Goal: Information Seeking & Learning: Learn about a topic

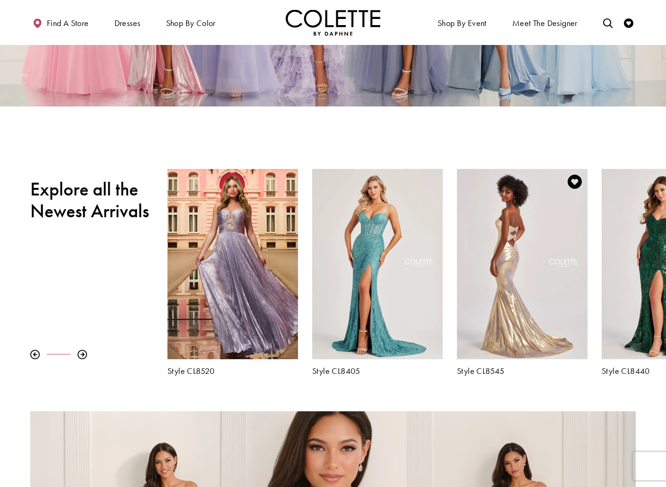
scroll to position [209, 0]
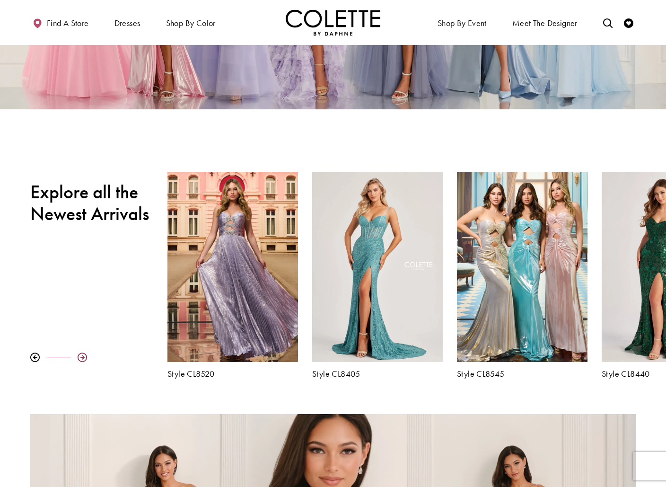
click at [79, 356] on div at bounding box center [82, 356] width 9 height 9
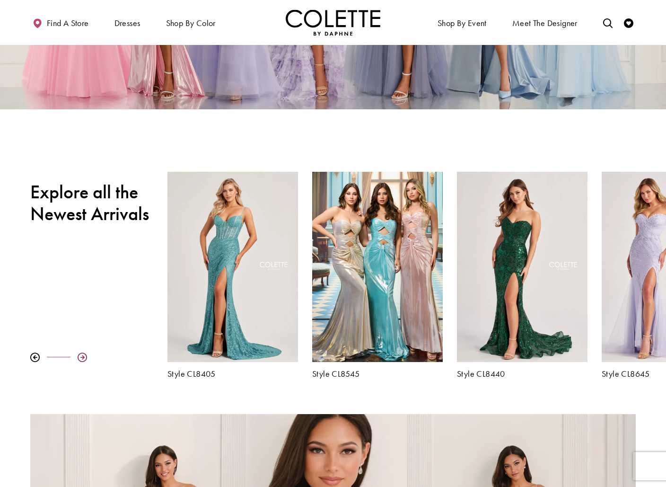
click at [79, 356] on div at bounding box center [82, 356] width 9 height 9
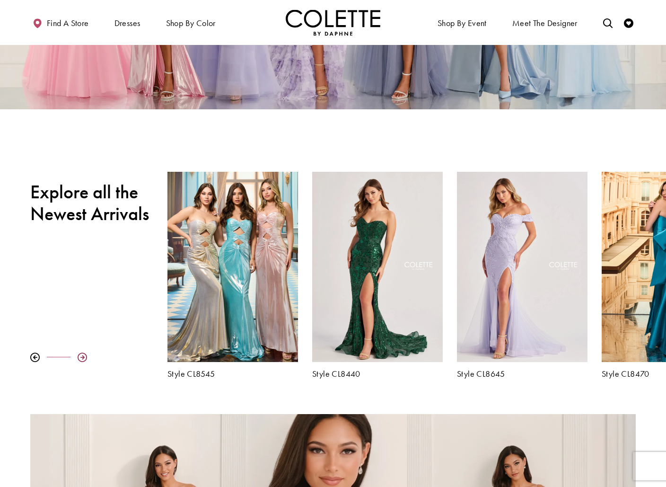
click at [79, 356] on div at bounding box center [82, 356] width 9 height 9
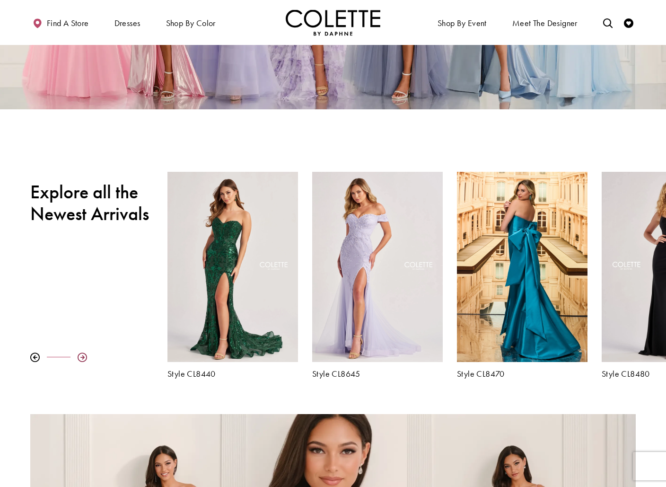
click at [79, 356] on div at bounding box center [82, 356] width 9 height 9
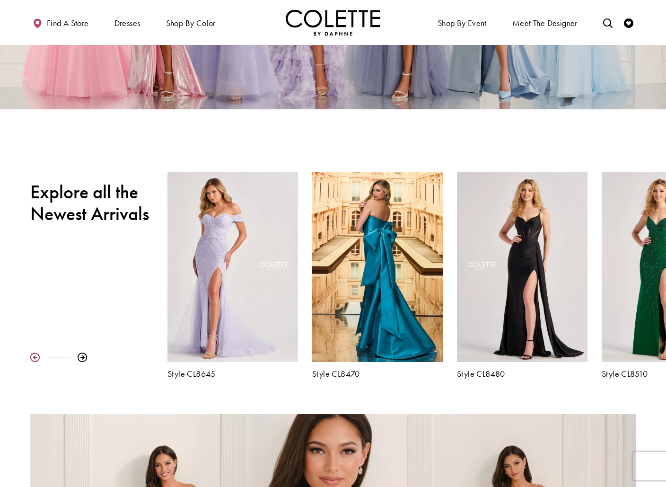
click at [38, 358] on div at bounding box center [34, 356] width 9 height 9
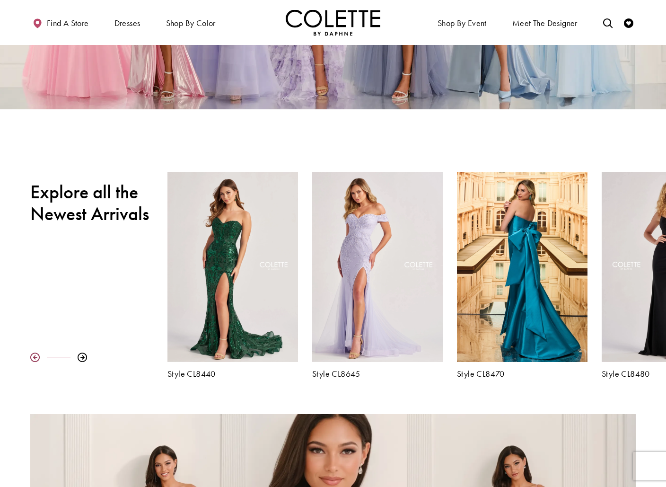
click at [38, 358] on div at bounding box center [34, 356] width 9 height 9
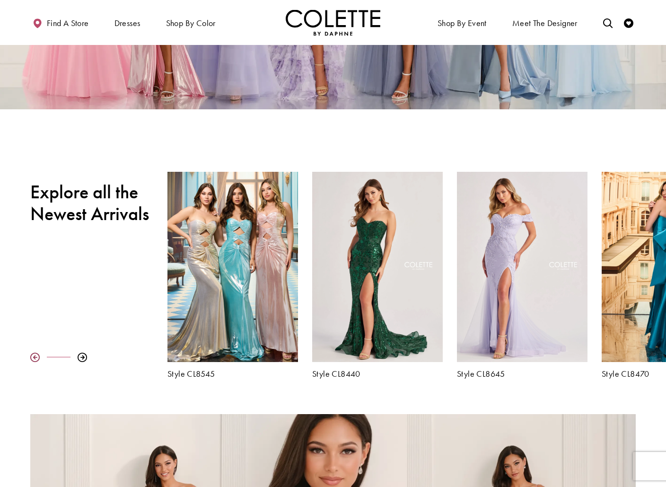
click at [38, 358] on div at bounding box center [34, 356] width 9 height 9
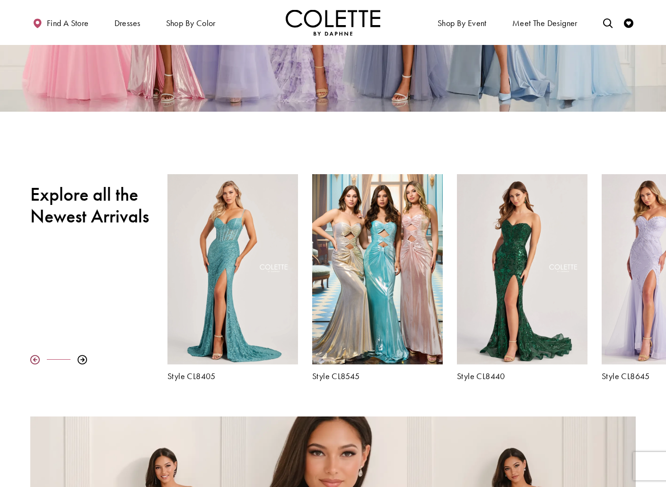
click at [38, 358] on div at bounding box center [34, 359] width 9 height 9
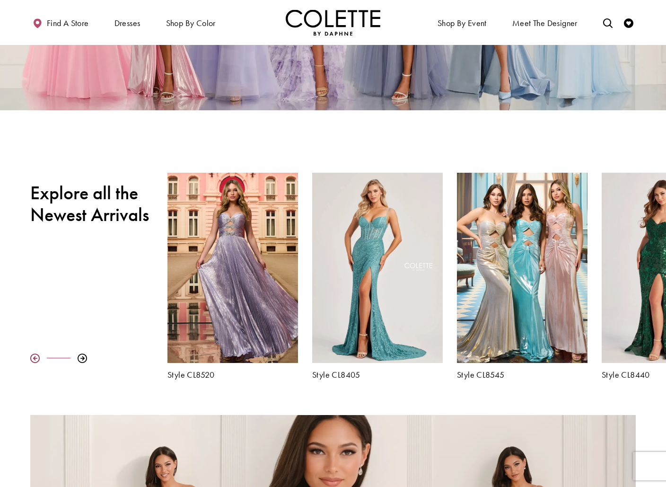
click at [38, 358] on div at bounding box center [34, 357] width 9 height 9
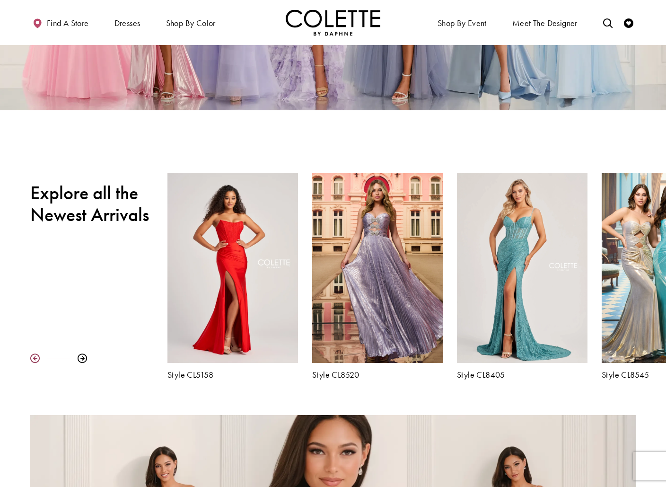
click at [38, 358] on div at bounding box center [34, 357] width 9 height 9
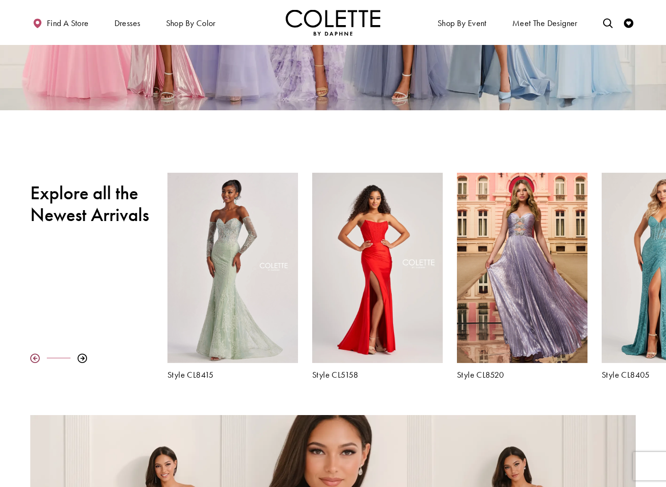
click at [38, 358] on div at bounding box center [34, 357] width 9 height 9
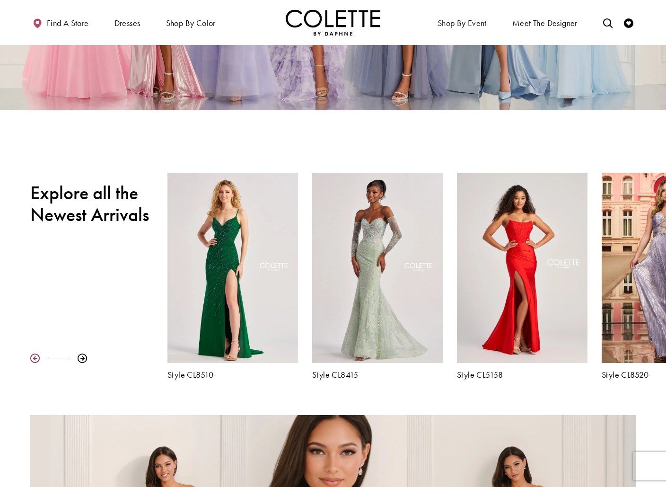
click at [38, 358] on div at bounding box center [34, 357] width 9 height 9
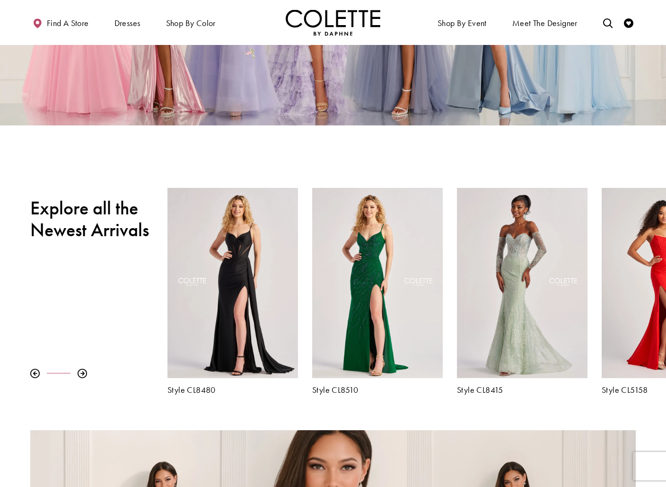
scroll to position [0, 0]
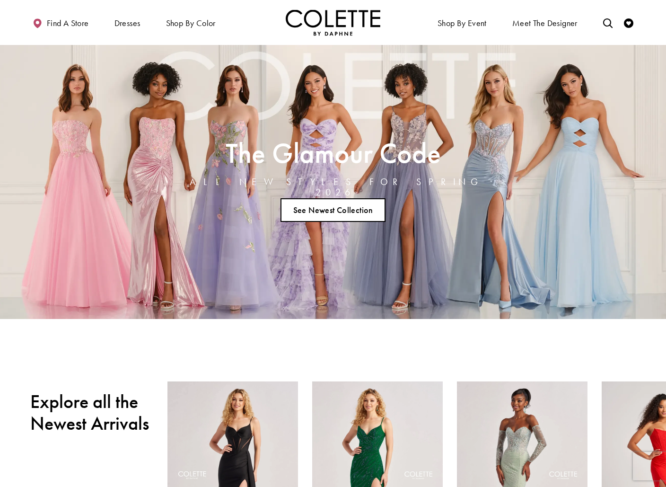
click at [336, 198] on link "See Newest Collection" at bounding box center [333, 210] width 105 height 24
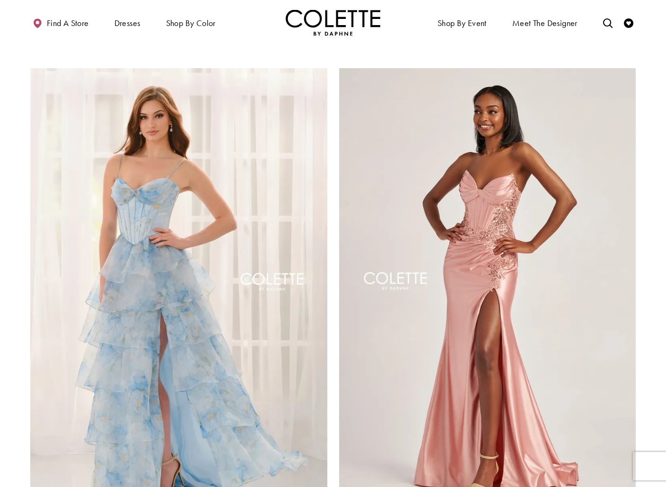
scroll to position [1654, 0]
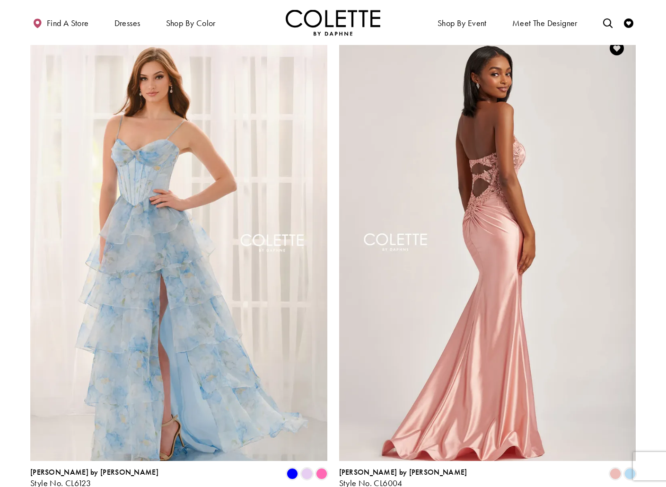
click at [432, 229] on img "Visit Colette by Daphne Style No. CL6004 Page" at bounding box center [487, 245] width 297 height 432
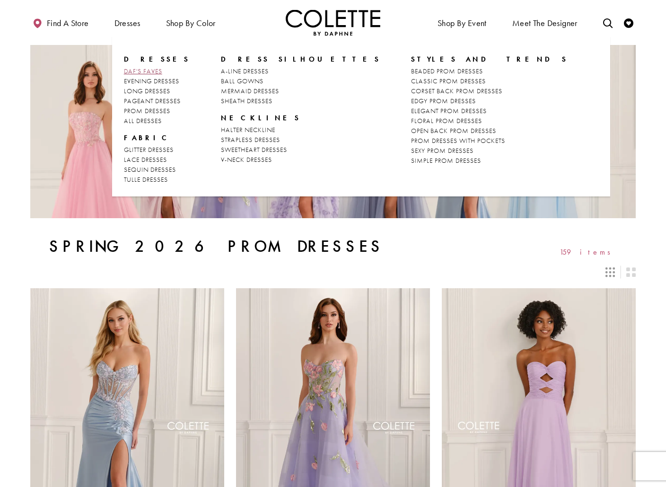
click at [150, 71] on span "DAF'S FAVES" at bounding box center [143, 71] width 38 height 9
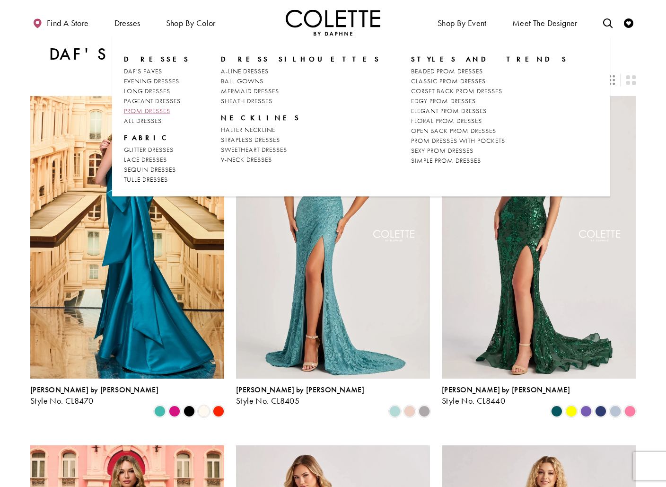
click at [149, 110] on span "PROM DRESSES" at bounding box center [147, 110] width 46 height 9
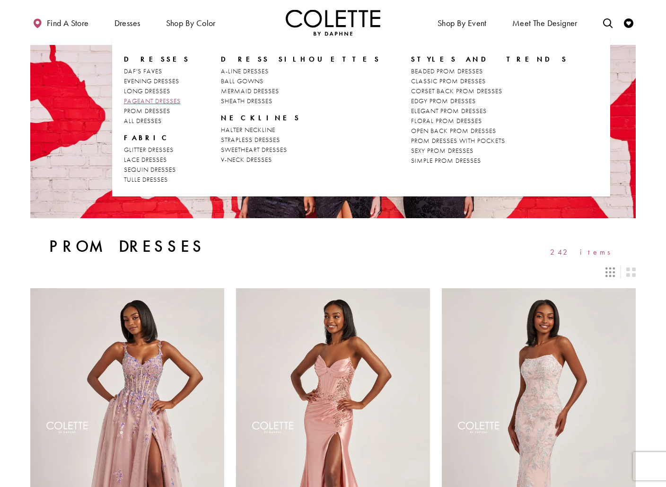
click at [147, 99] on span "PAGEANT DRESSES" at bounding box center [152, 101] width 57 height 9
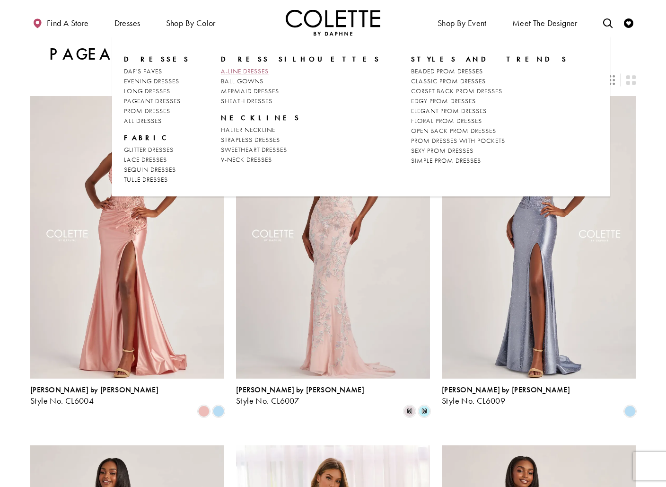
click at [227, 72] on span "A-LINE DRESSES" at bounding box center [245, 71] width 48 height 9
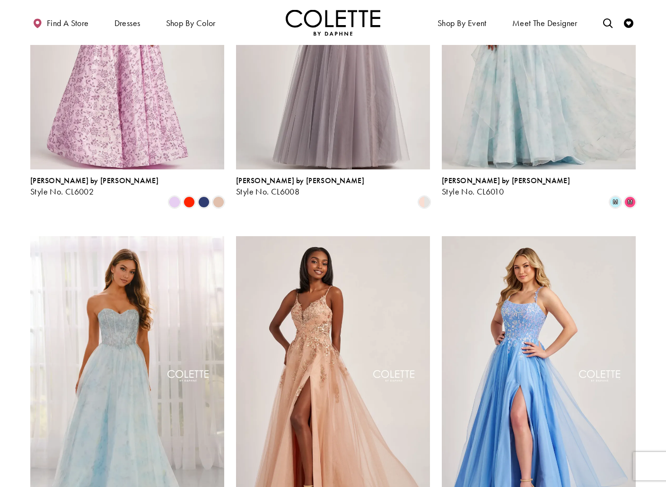
scroll to position [459, 0]
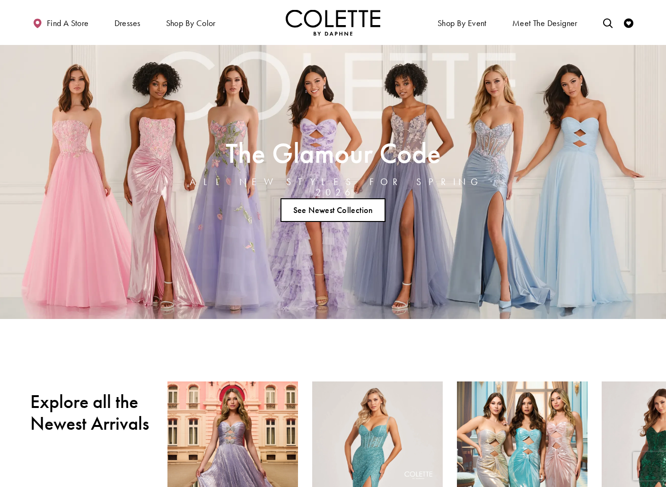
click at [353, 200] on link "See Newest Collection" at bounding box center [333, 210] width 105 height 24
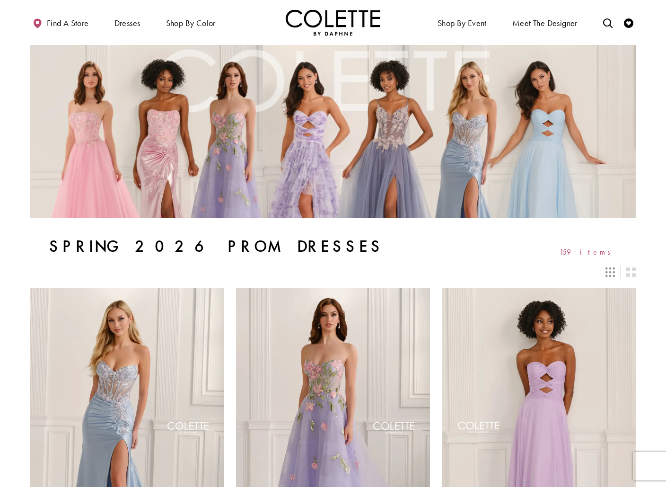
click at [314, 19] on img "Visit Home Page" at bounding box center [333, 22] width 95 height 26
